Goal: Task Accomplishment & Management: Manage account settings

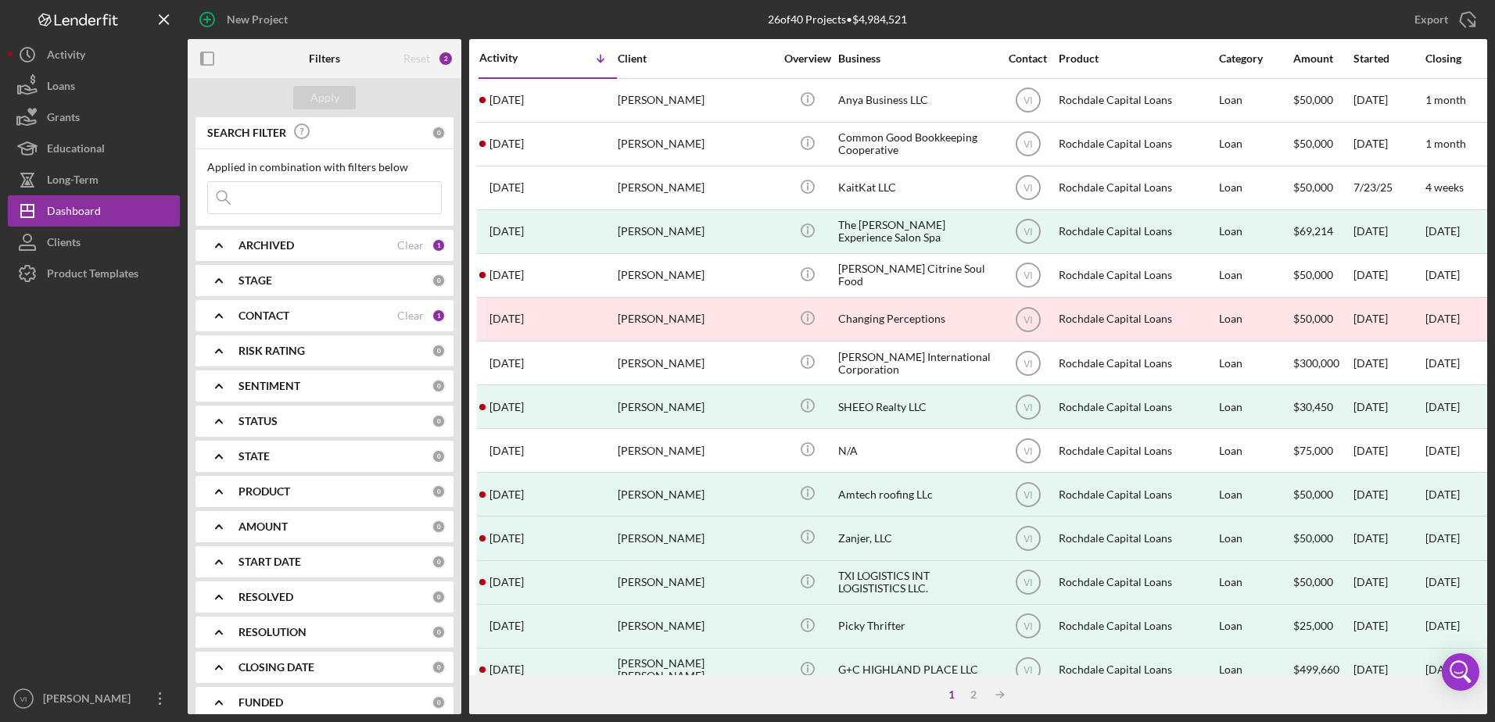
click at [289, 311] on b "CONTACT" at bounding box center [263, 316] width 51 height 13
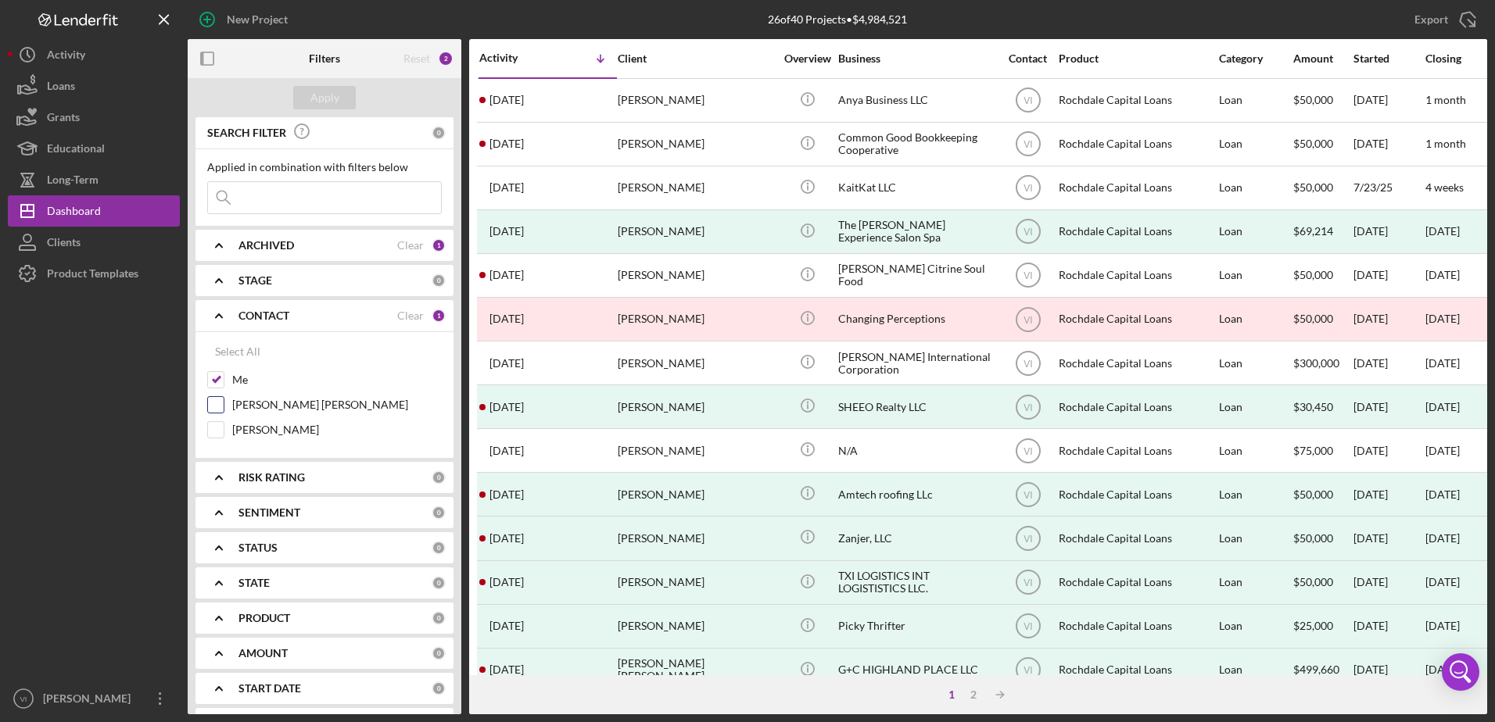
click at [244, 410] on label "[PERSON_NAME] [PERSON_NAME]" at bounding box center [337, 405] width 210 height 16
click at [224, 410] on input "[PERSON_NAME] [PERSON_NAME]" at bounding box center [216, 405] width 16 height 16
checkbox input "true"
click at [323, 93] on div "Apply" at bounding box center [324, 97] width 29 height 23
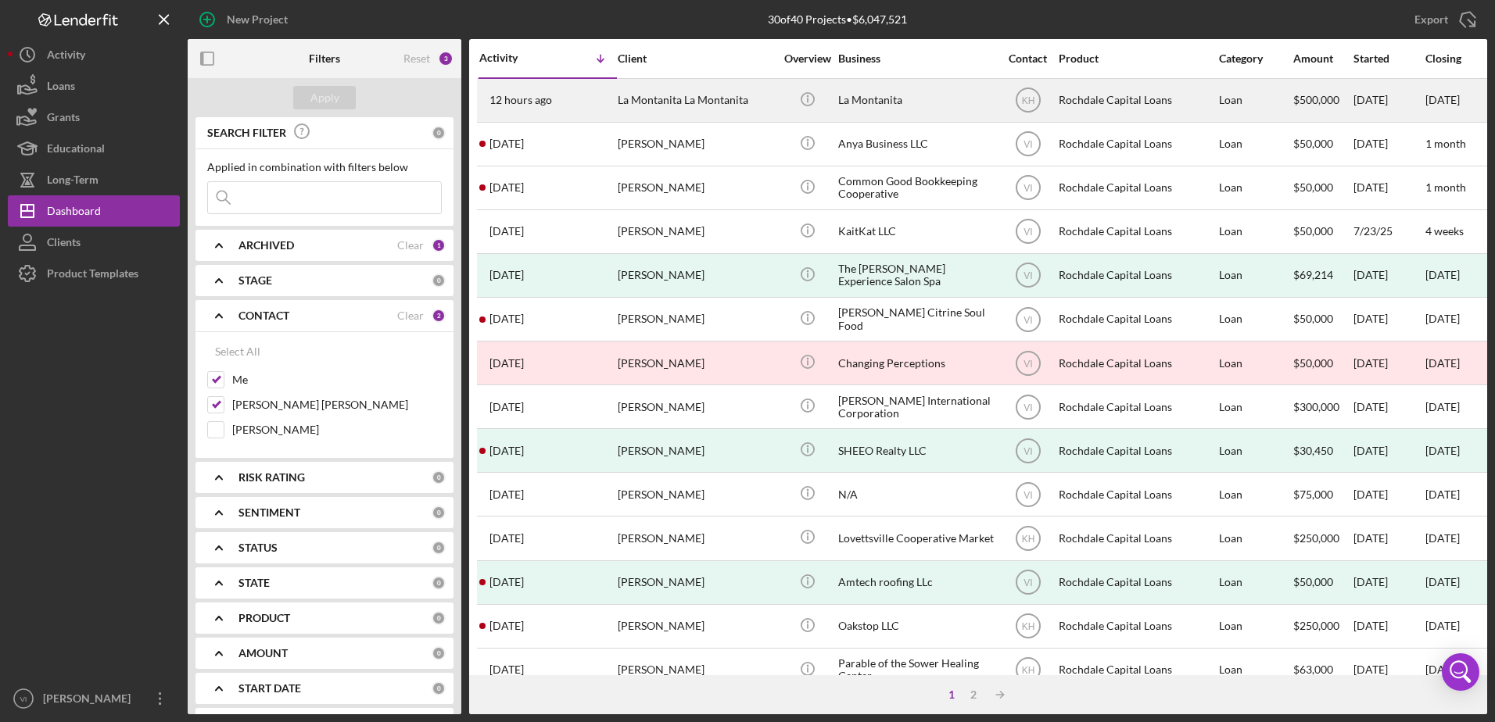
click at [937, 104] on div "La Montanita" at bounding box center [916, 100] width 156 height 41
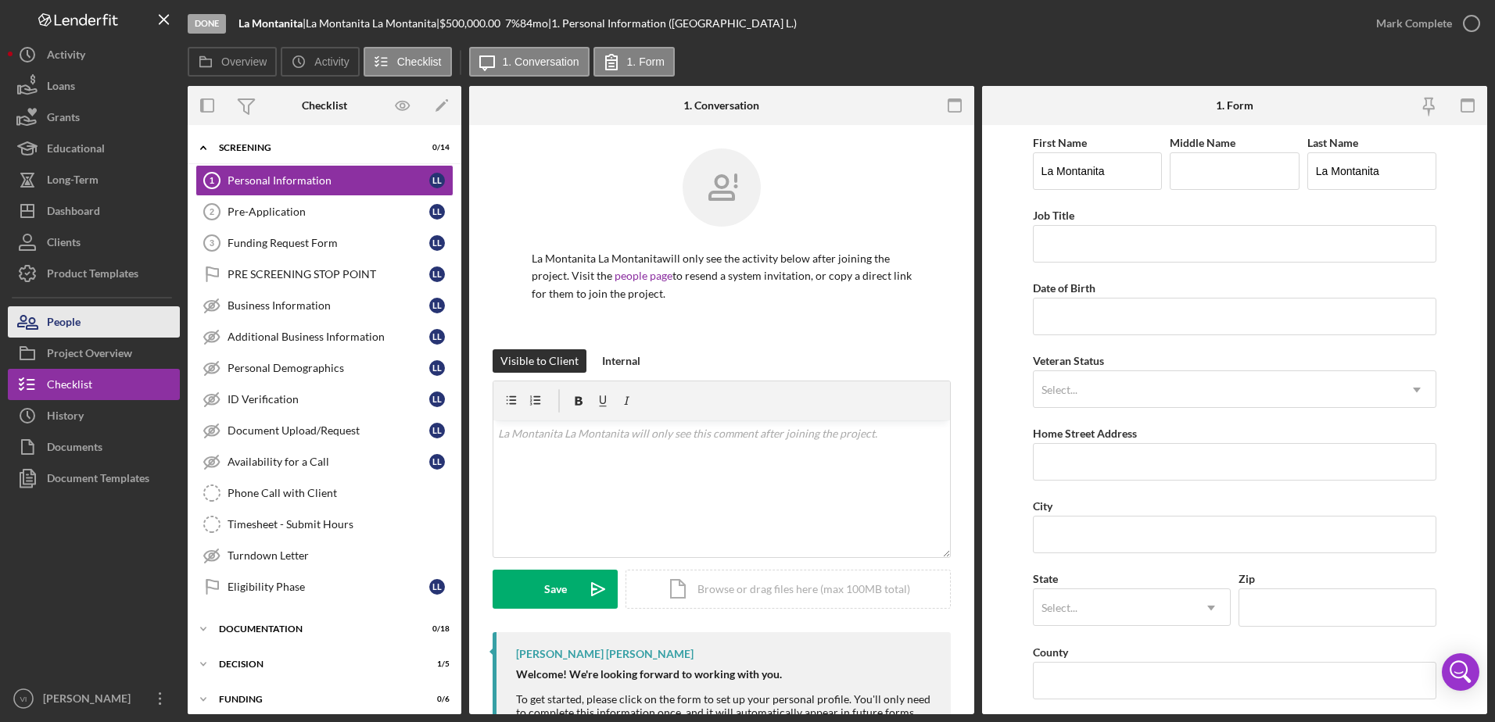
click at [111, 328] on button "People" at bounding box center [94, 322] width 172 height 31
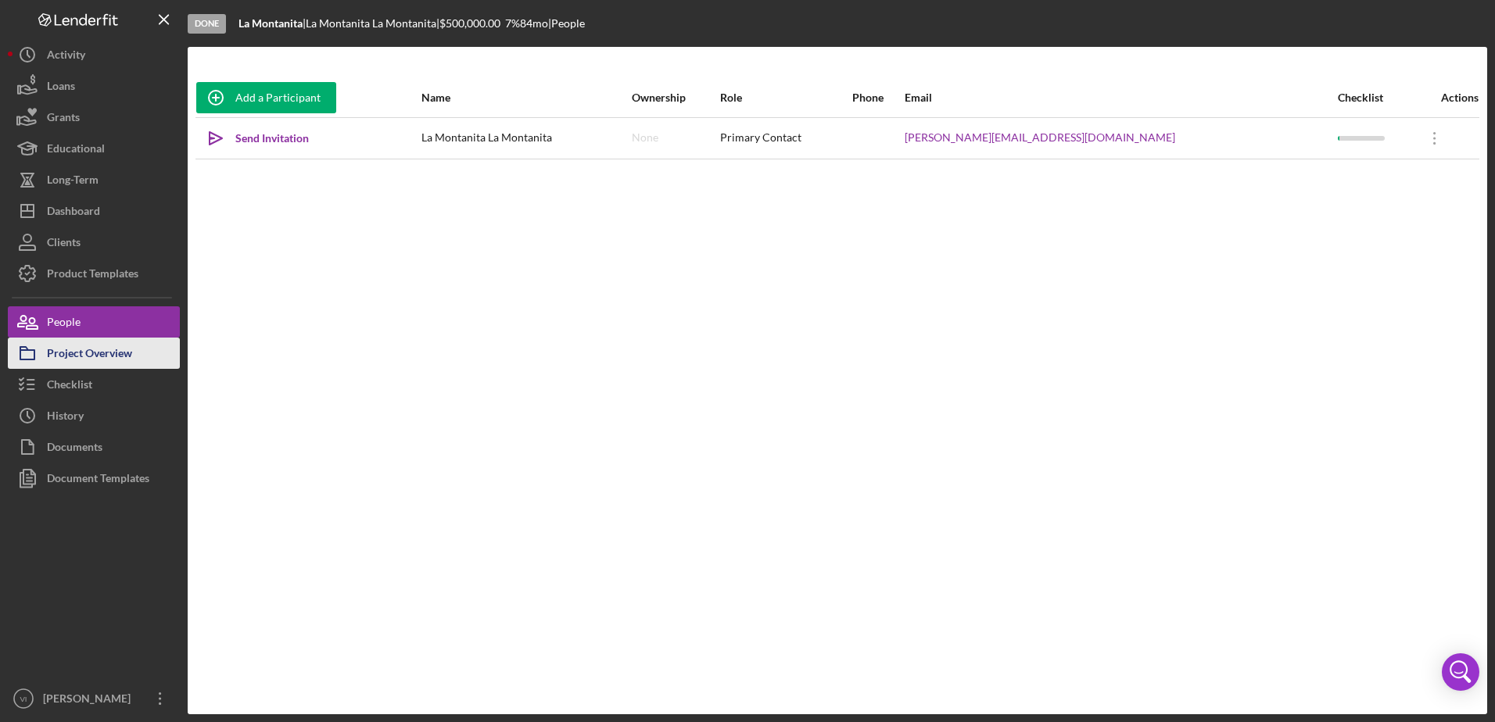
click at [106, 358] on div "Project Overview" at bounding box center [89, 355] width 85 height 35
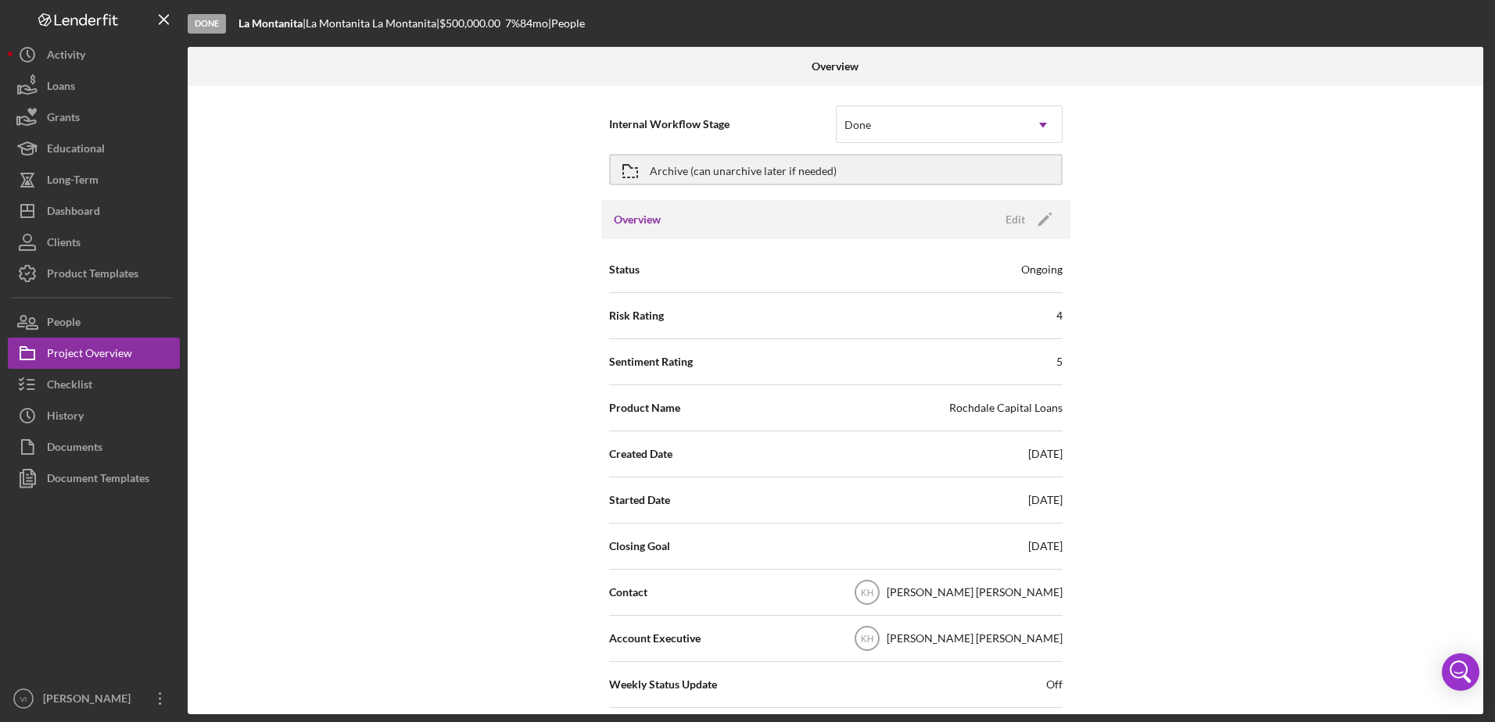
click at [783, 227] on div "Overview Edit Icon/Edit" at bounding box center [835, 219] width 469 height 39
click at [91, 52] on button "Icon/History Activity" at bounding box center [94, 54] width 172 height 31
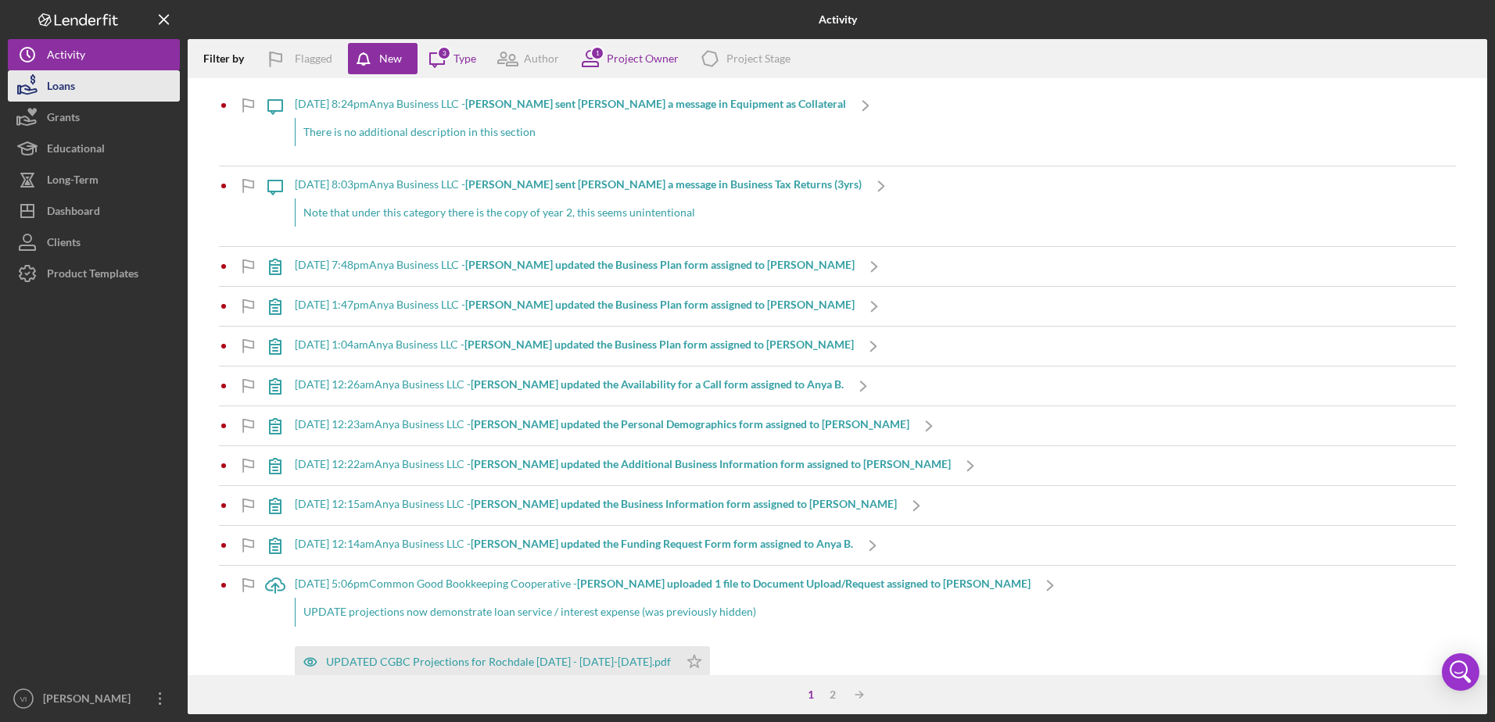
click at [105, 94] on button "Loans" at bounding box center [94, 85] width 172 height 31
